Goal: Information Seeking & Learning: Learn about a topic

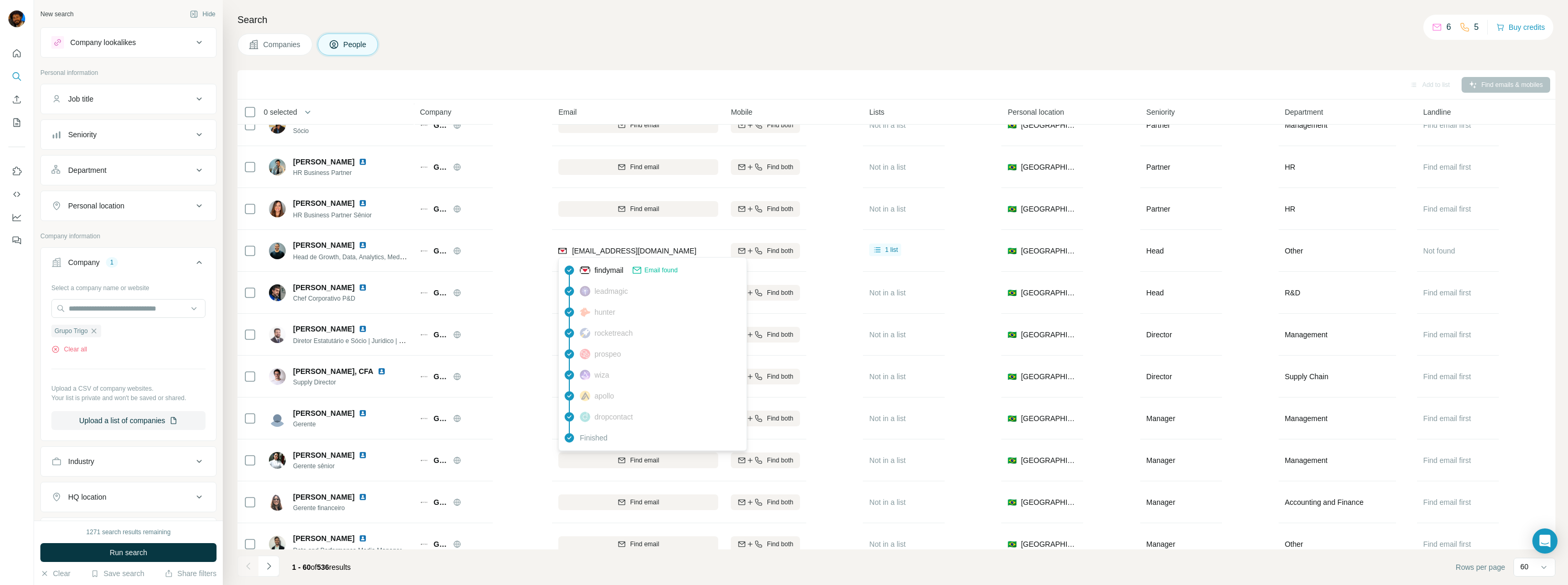
click at [76, 44] on div "Company lookalikes" at bounding box center [103, 42] width 66 height 10
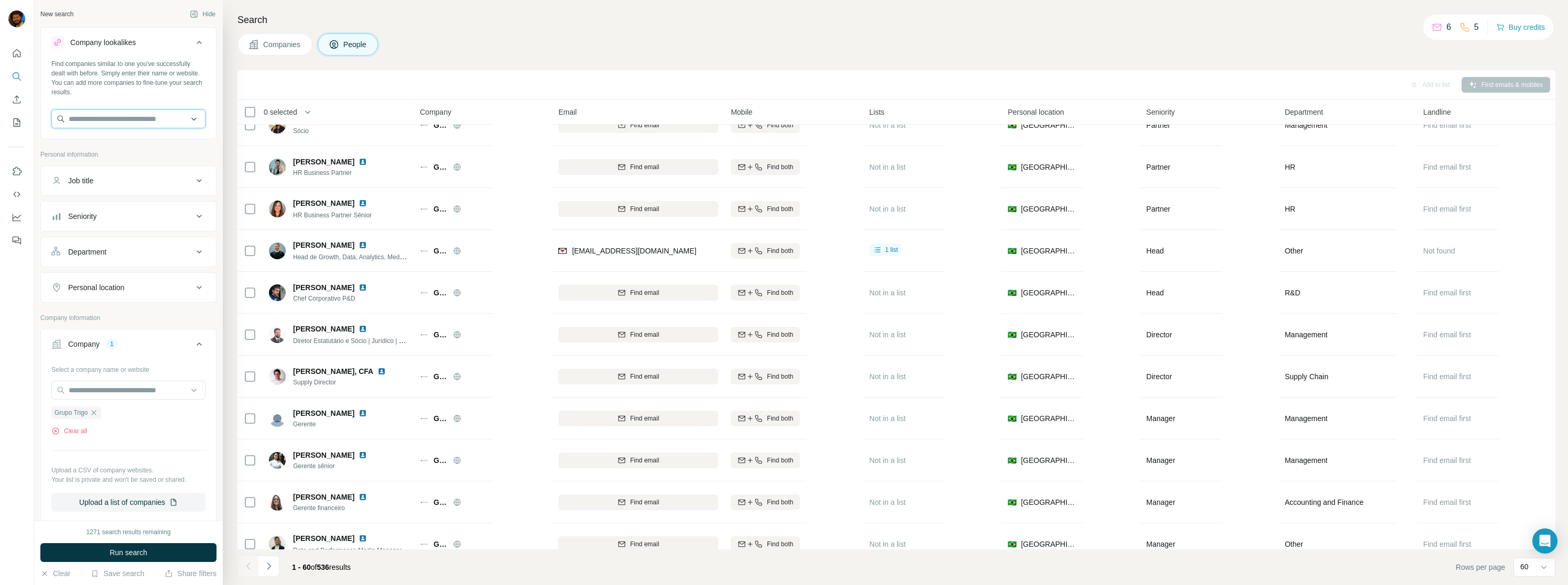
click at [95, 122] on input "text" at bounding box center [128, 119] width 154 height 19
type input "**********"
click at [104, 143] on p "Grupo Trigo" at bounding box center [106, 142] width 50 height 10
click at [290, 41] on span "Companies" at bounding box center [282, 44] width 39 height 10
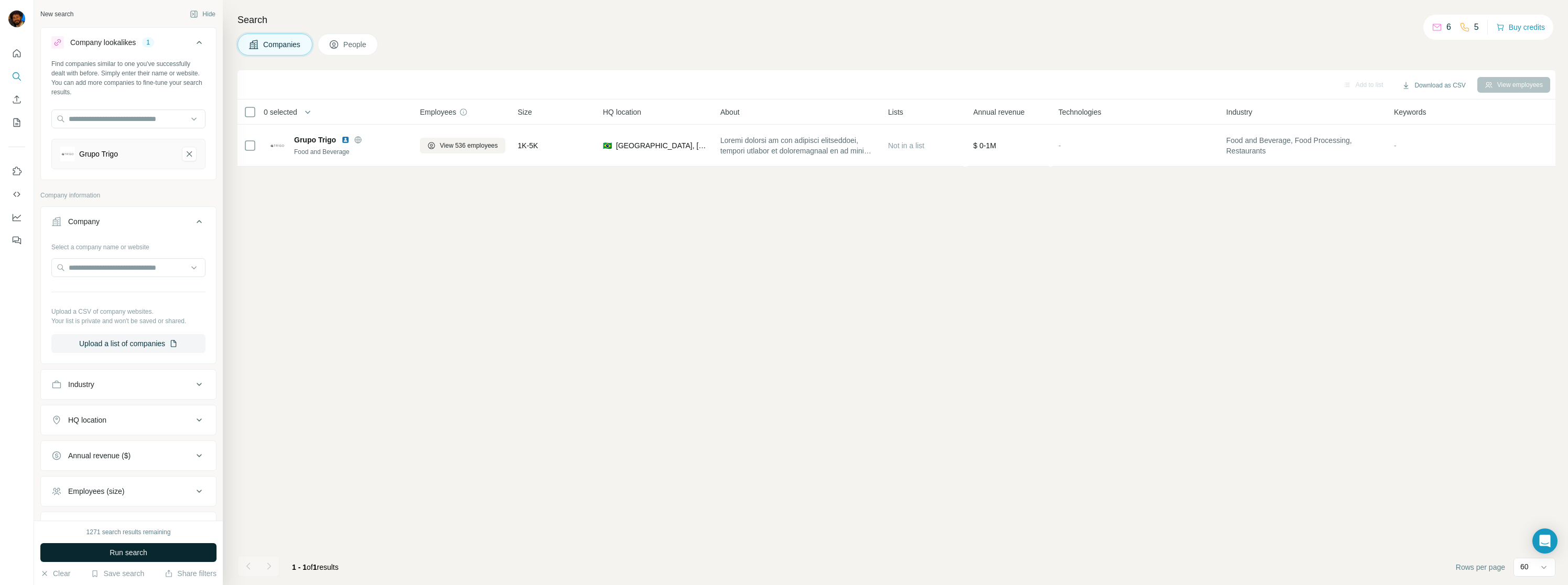
click at [136, 549] on span "Run search" at bounding box center [128, 552] width 38 height 10
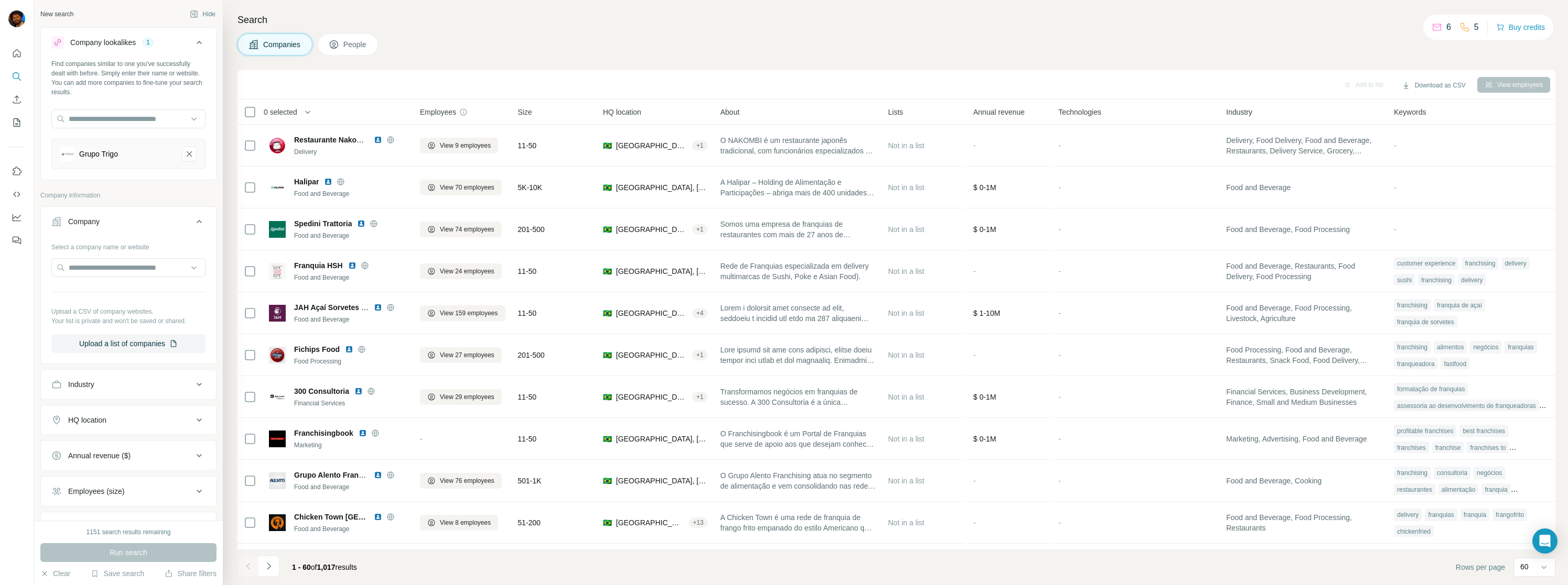
click at [532, 112] on span "Size" at bounding box center [525, 112] width 15 height 10
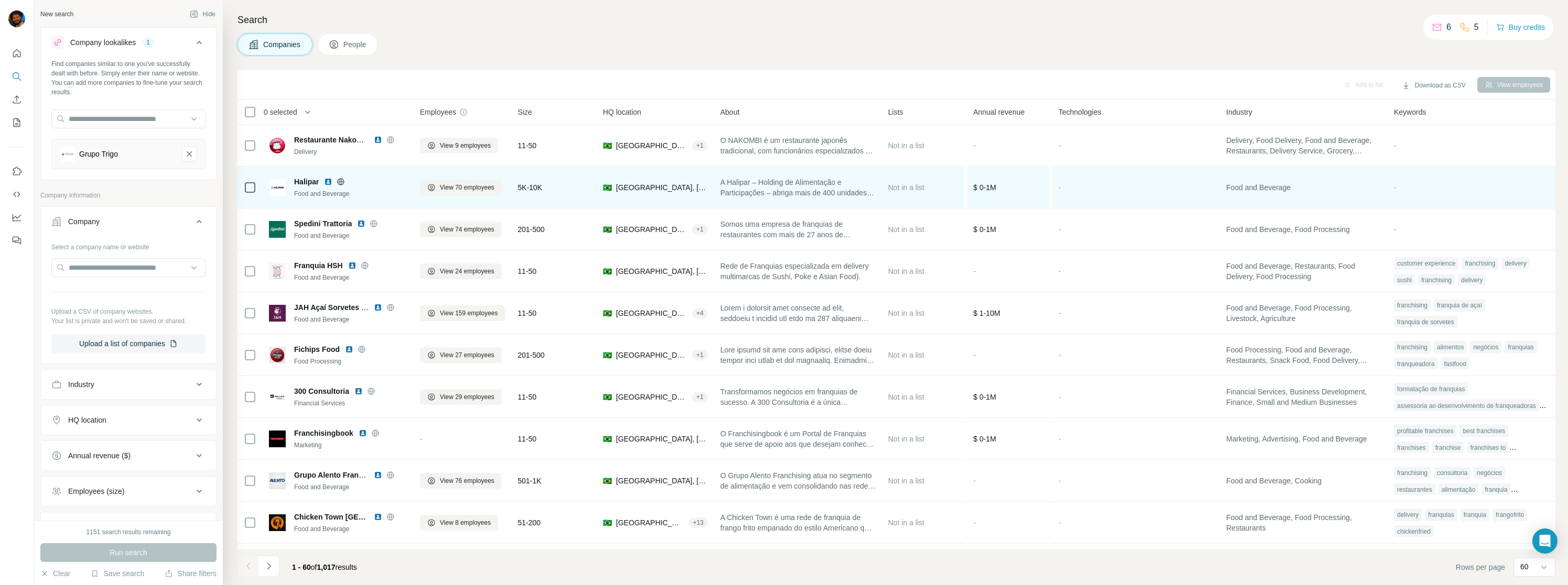
click at [342, 183] on icon at bounding box center [341, 182] width 9 height 9
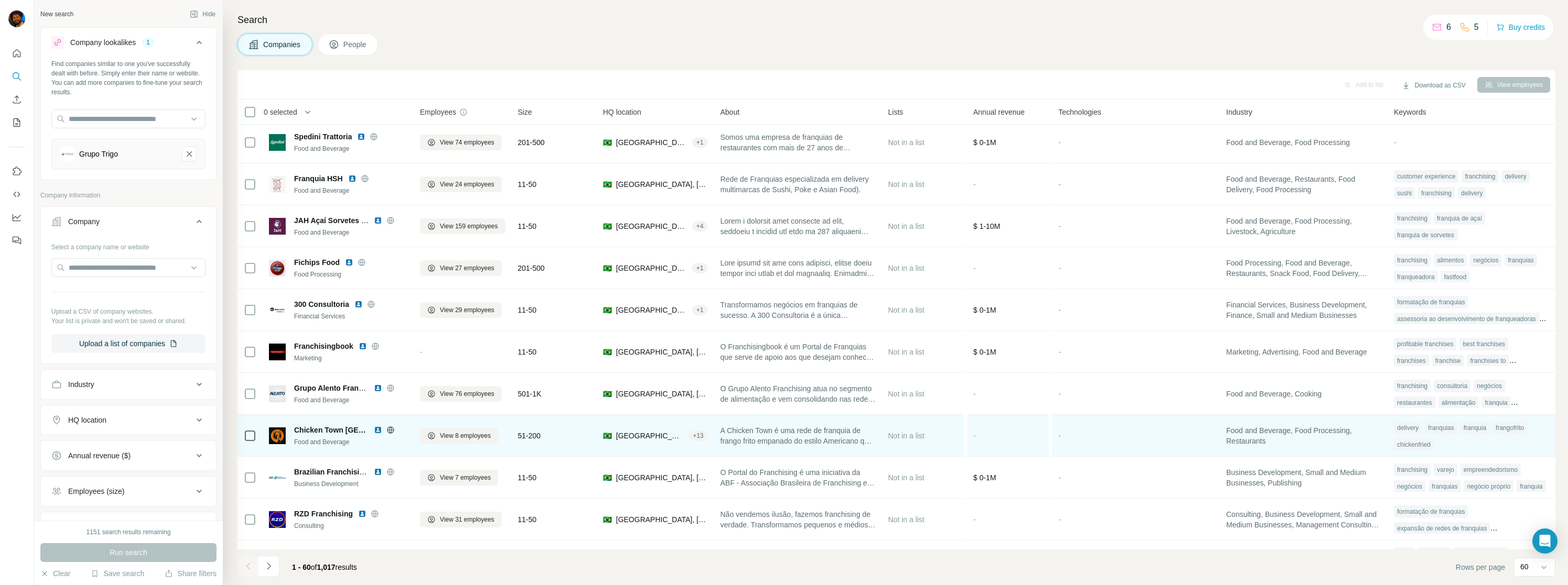
scroll to position [87, 0]
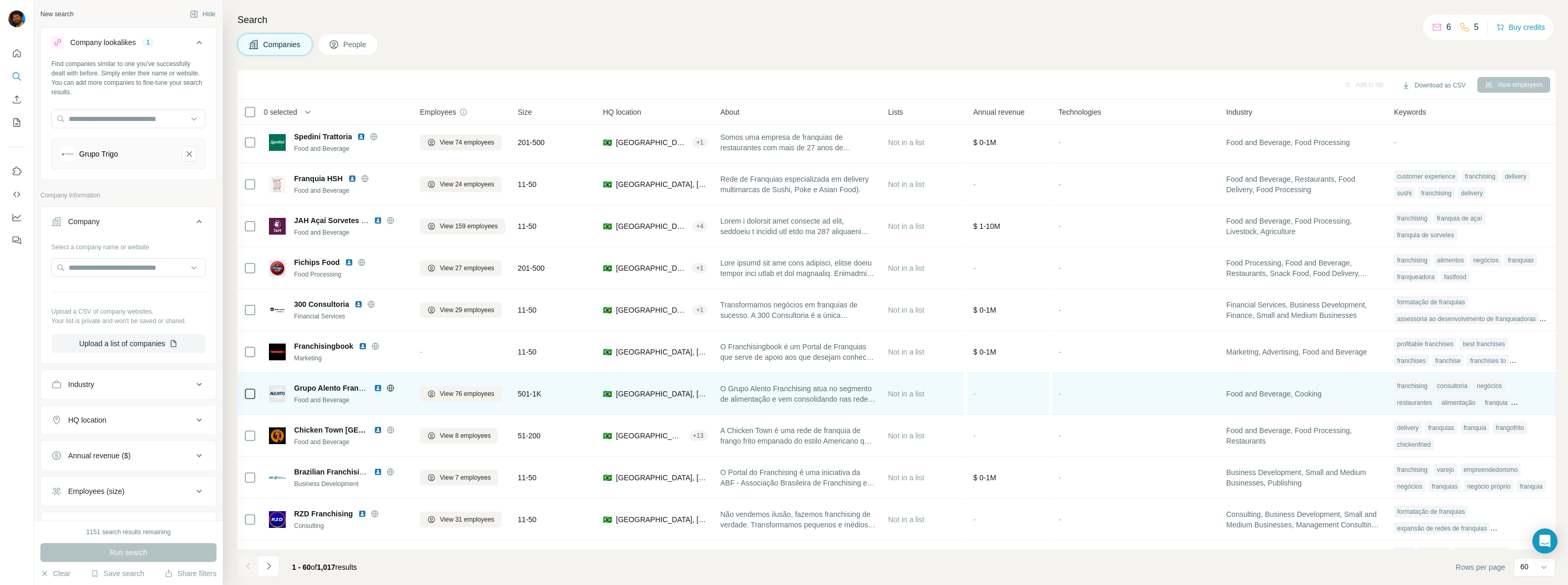
click at [393, 387] on icon at bounding box center [390, 388] width 7 height 7
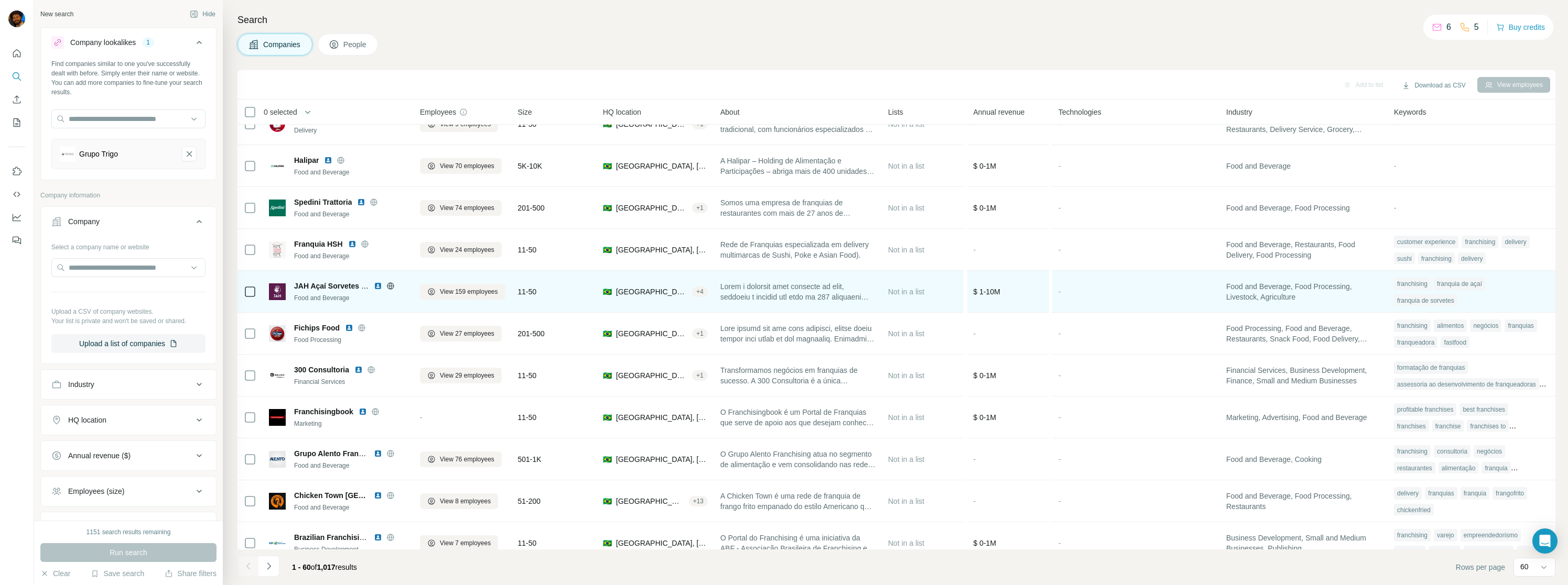
scroll to position [0, 0]
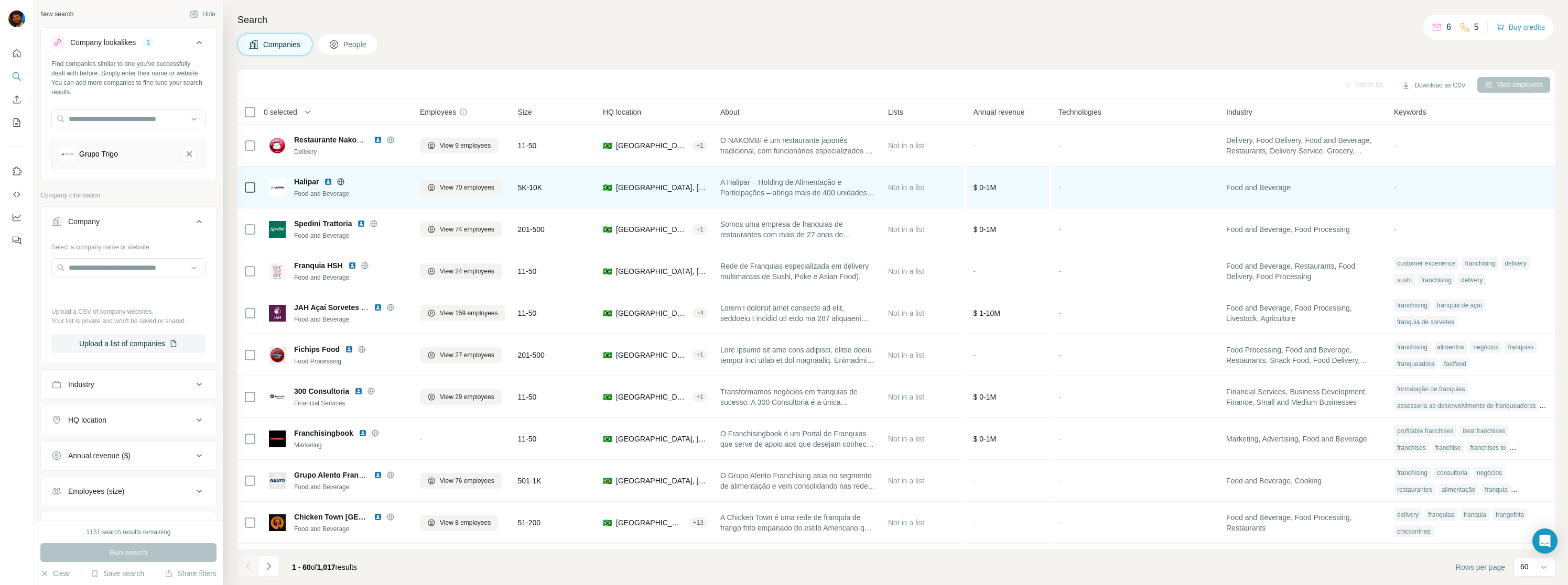
click at [342, 183] on icon at bounding box center [341, 182] width 9 height 9
